Goal: Book appointment/travel/reservation

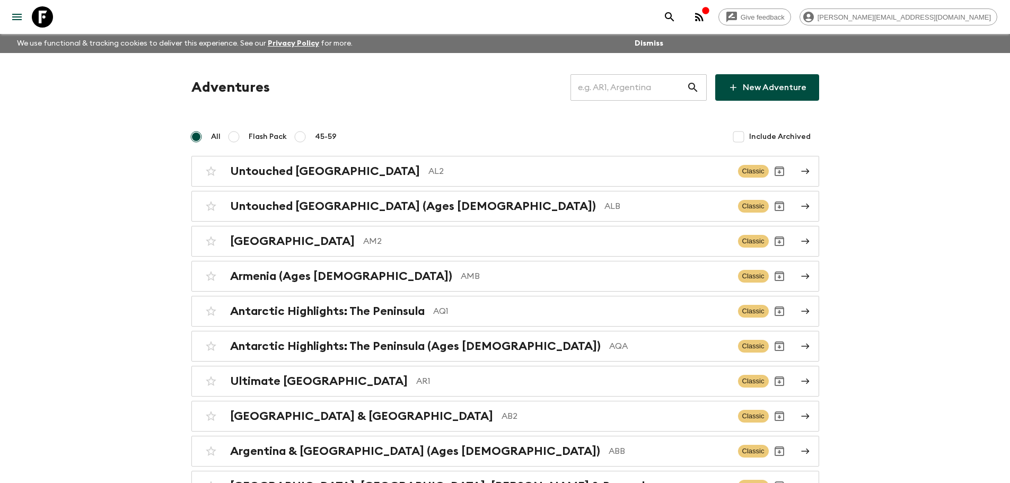
click at [609, 82] on input "text" at bounding box center [628, 88] width 116 height 30
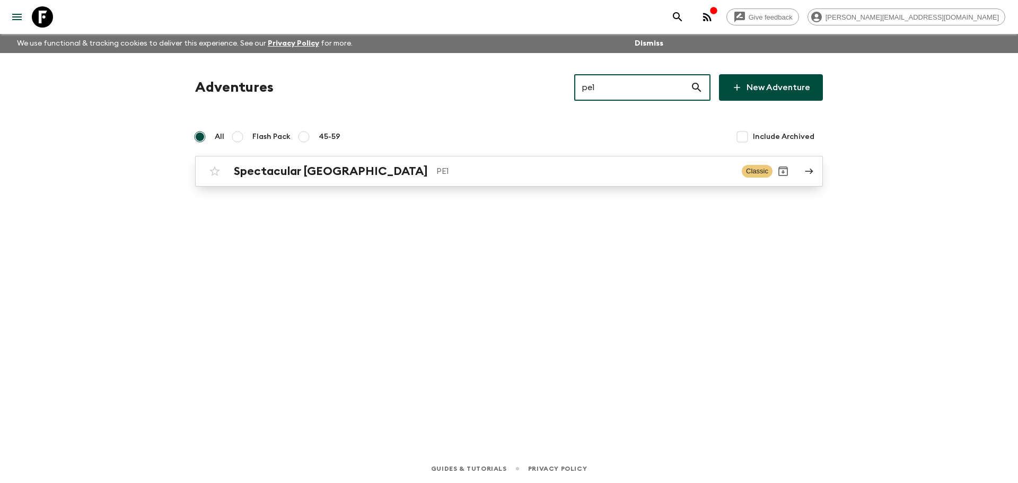
type input "pe1"
click at [580, 168] on p "PE1" at bounding box center [584, 171] width 297 height 13
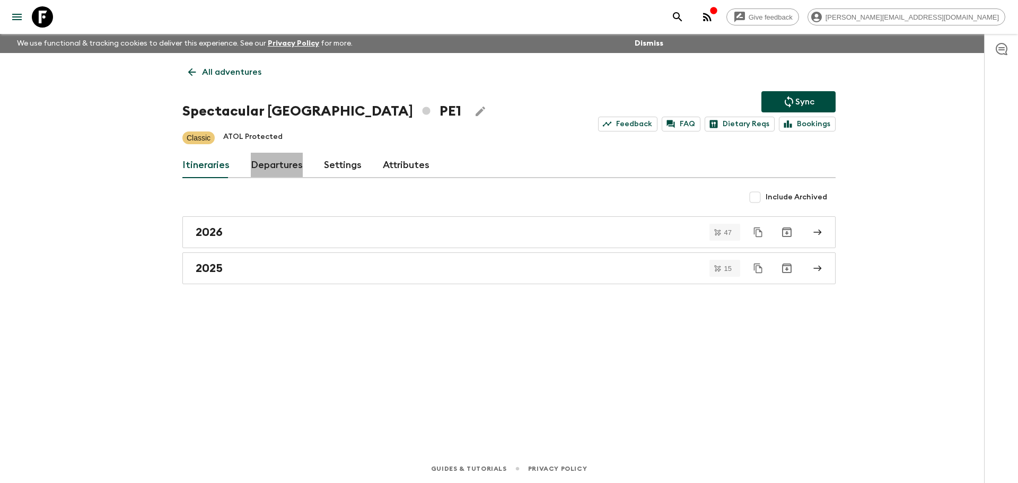
click at [284, 162] on link "Departures" at bounding box center [277, 165] width 52 height 25
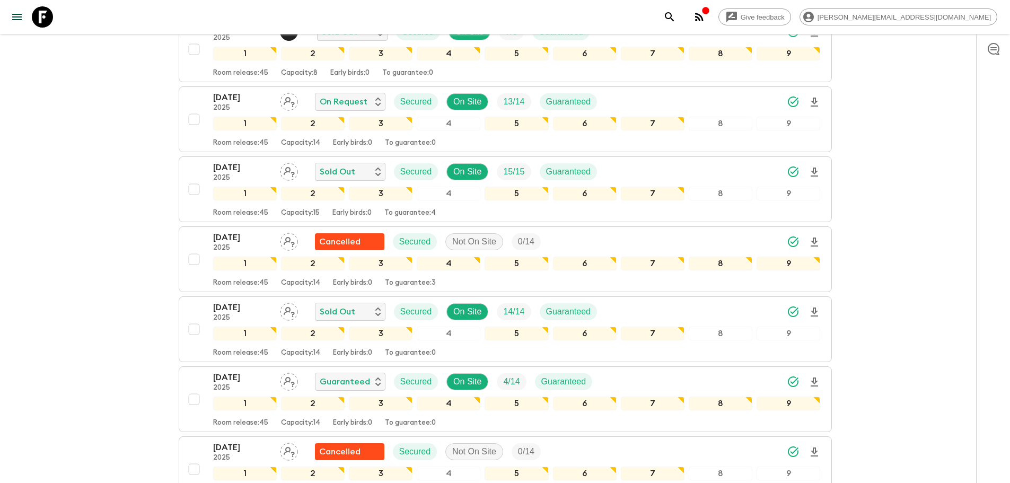
scroll to position [435, 0]
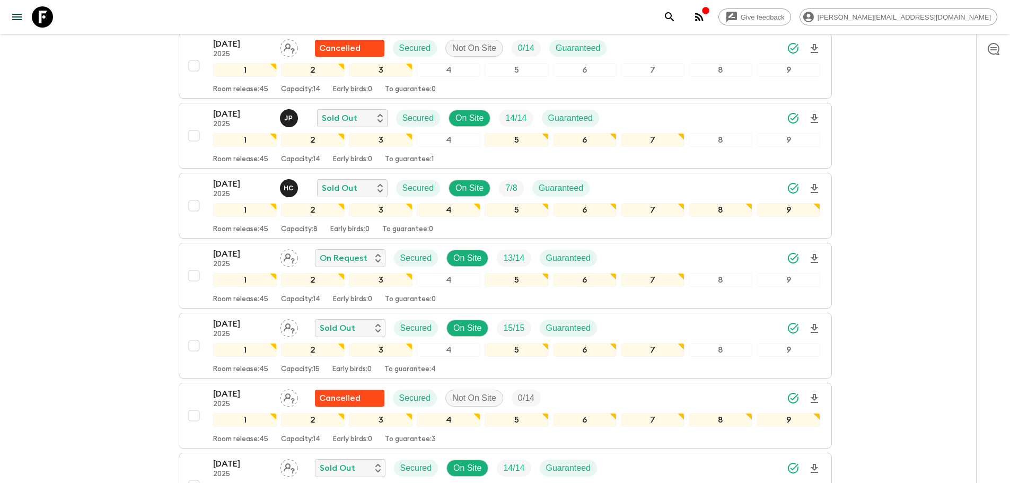
click at [54, 18] on link at bounding box center [43, 17] width 30 height 30
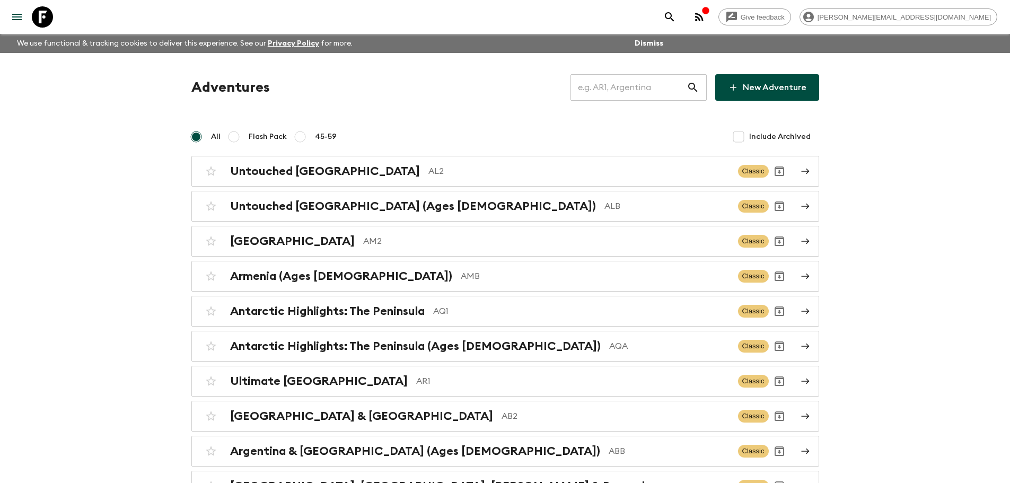
drag, startPoint x: 609, startPoint y: 84, endPoint x: 635, endPoint y: 82, distance: 26.1
click at [611, 84] on input "text" at bounding box center [628, 88] width 116 height 30
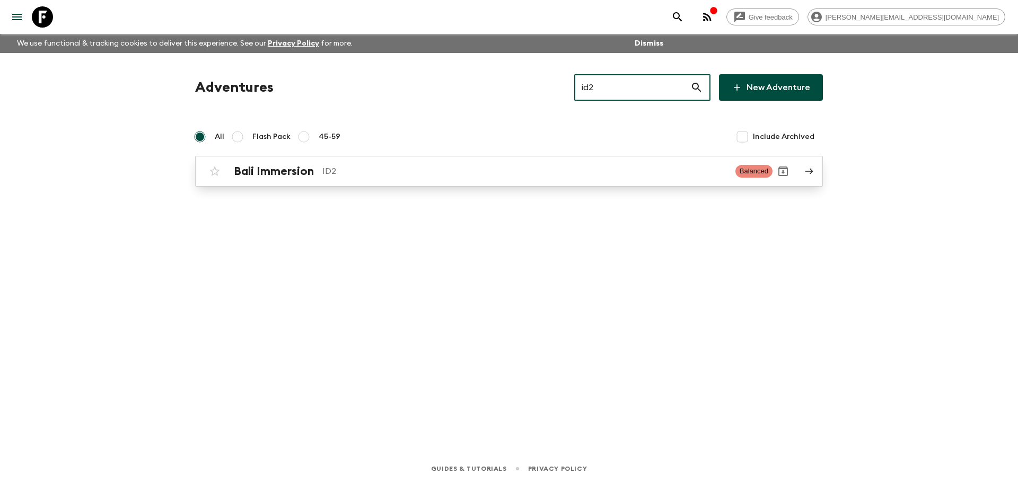
type input "id2"
click at [267, 176] on h2 "Bali Immersion" at bounding box center [274, 171] width 80 height 14
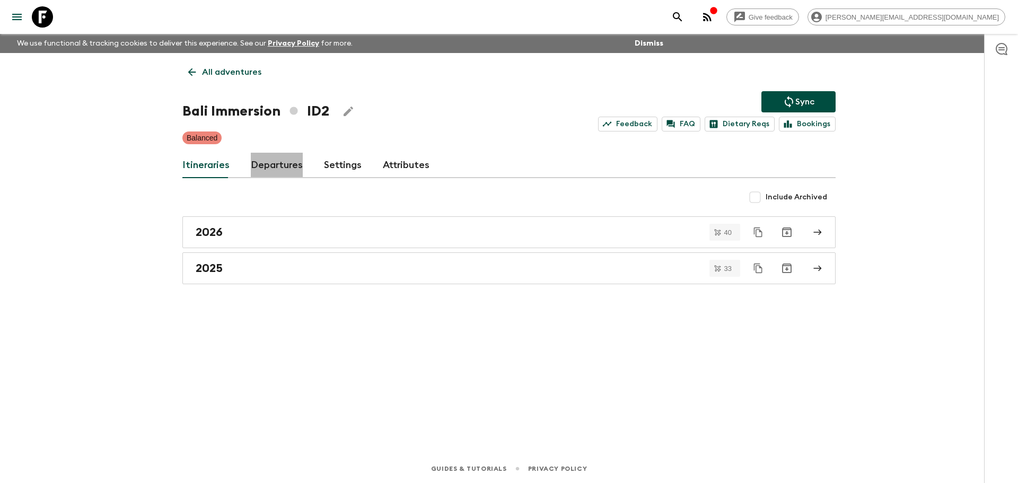
click at [285, 162] on link "Departures" at bounding box center [277, 165] width 52 height 25
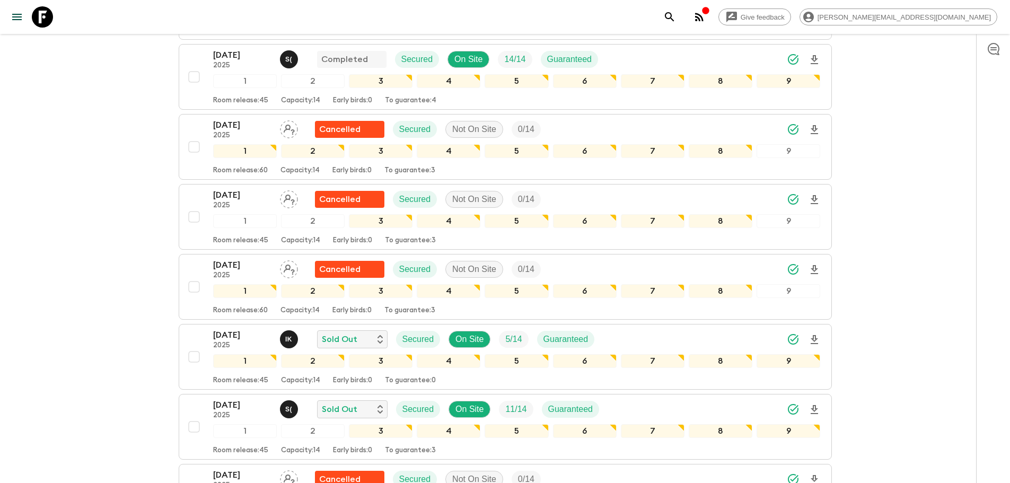
scroll to position [2908, 0]
